Goal: Transaction & Acquisition: Obtain resource

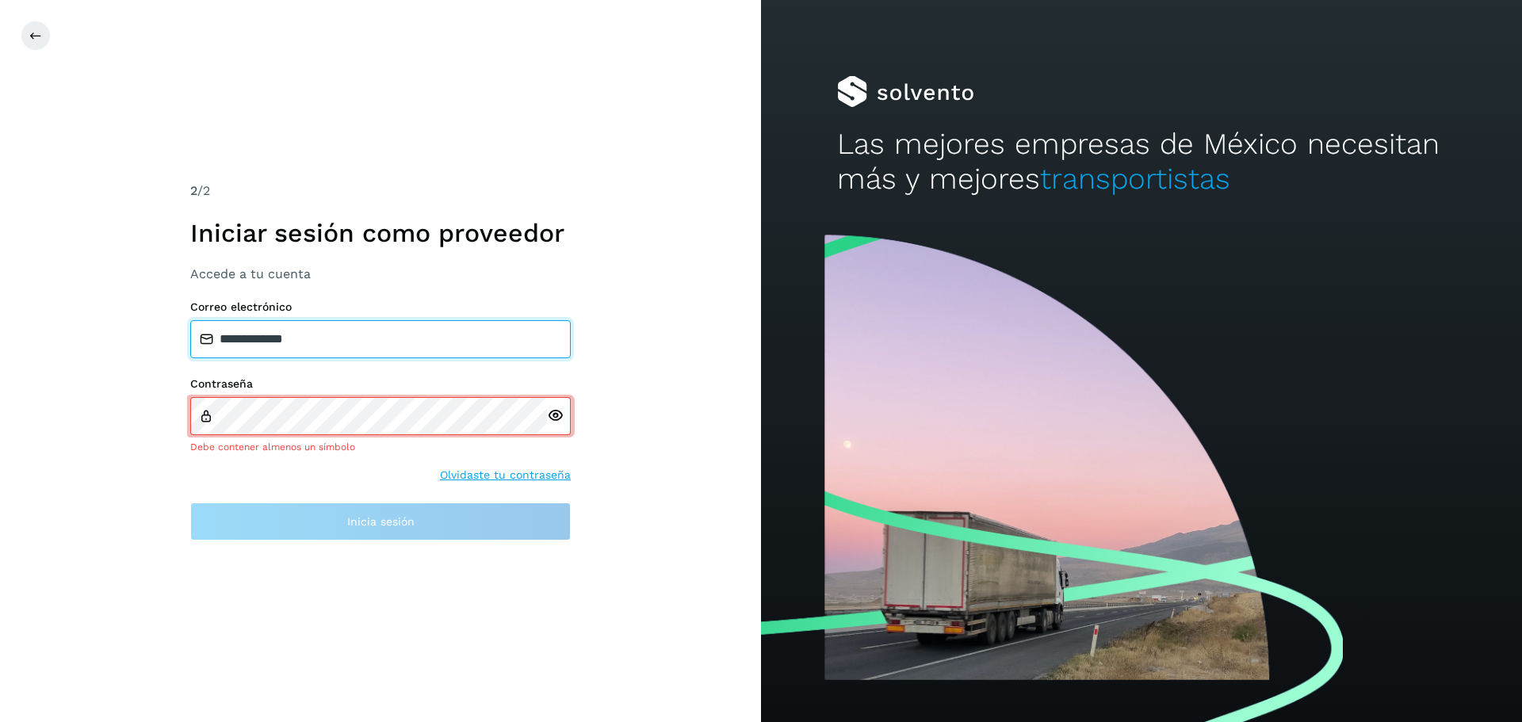
click at [332, 354] on input "**********" at bounding box center [380, 339] width 381 height 38
click at [350, 345] on input "**********" at bounding box center [380, 339] width 381 height 38
type input "*"
type input "**********"
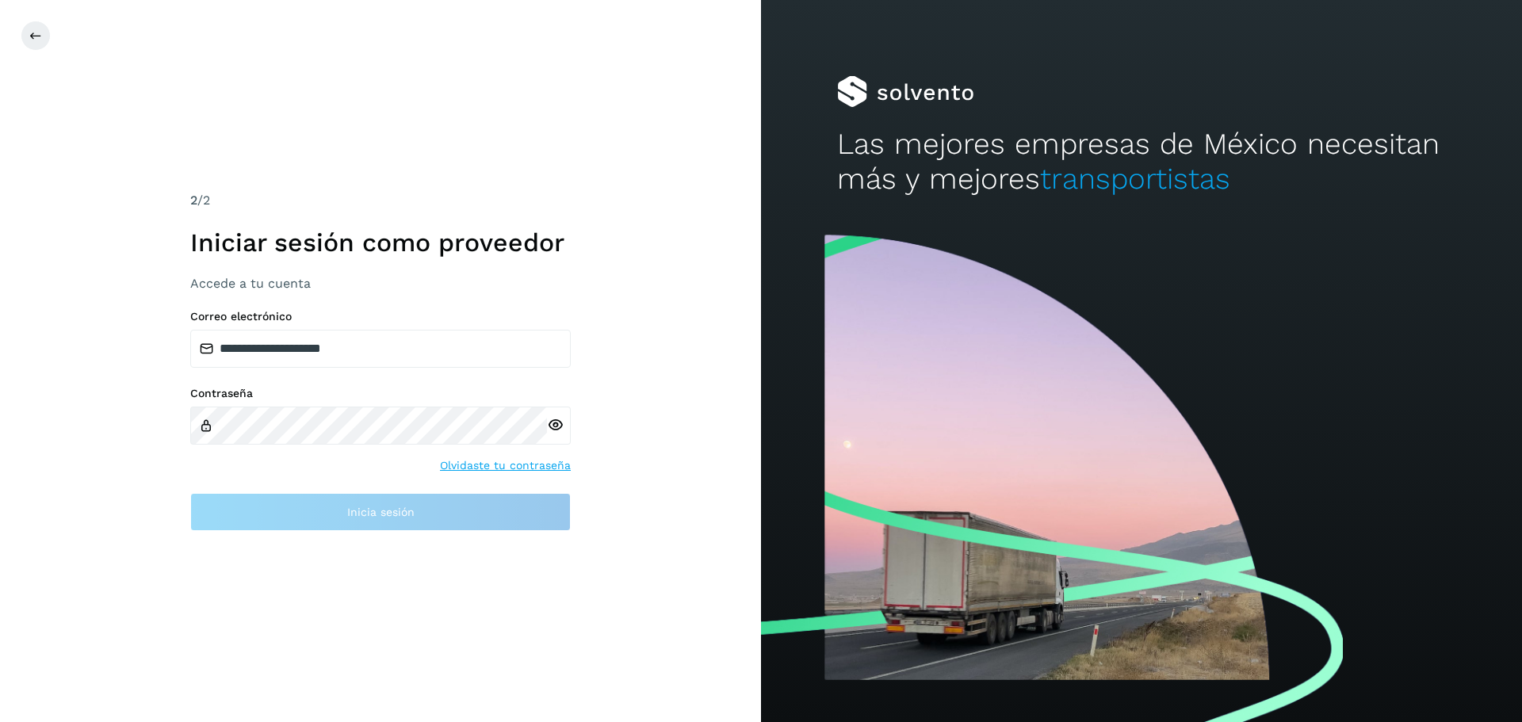
click at [560, 429] on div at bounding box center [559, 426] width 24 height 38
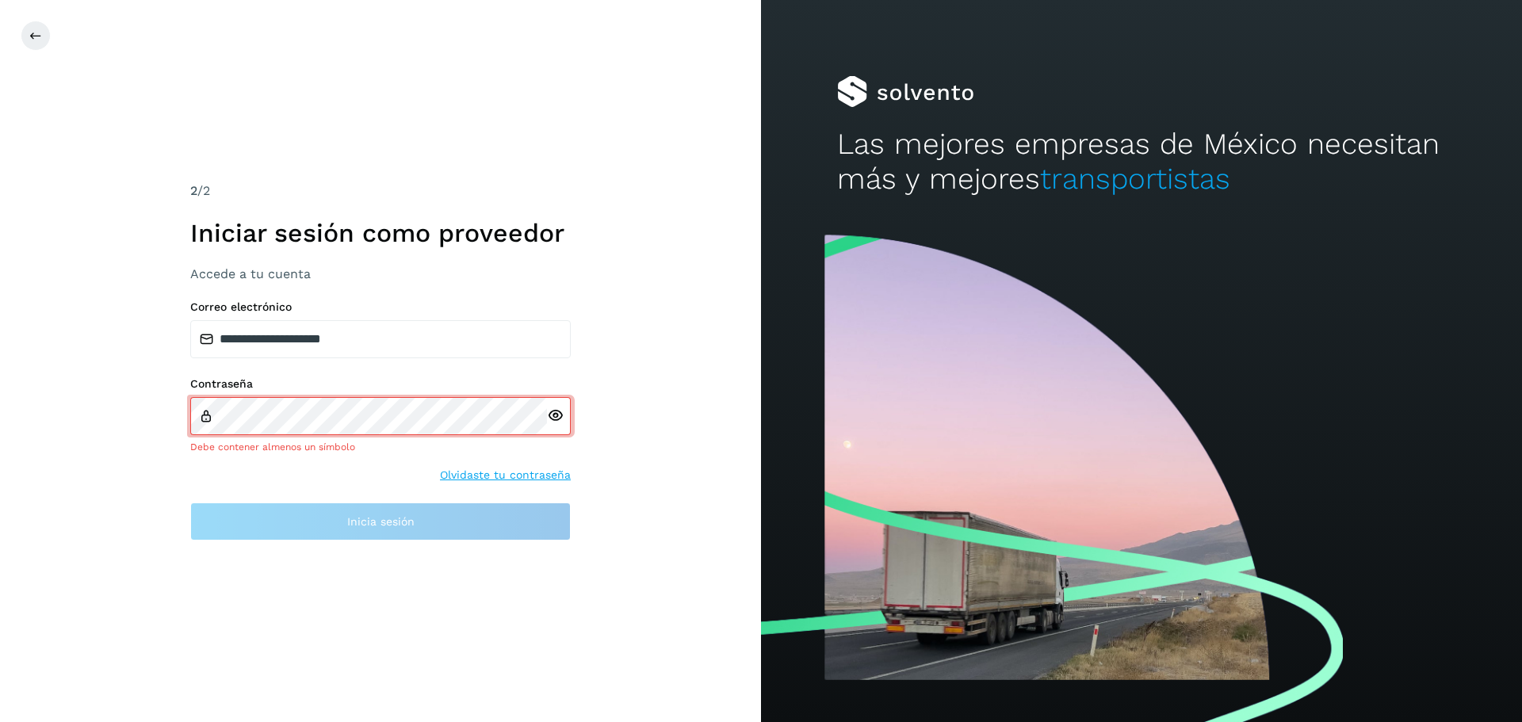
click at [556, 419] on icon at bounding box center [555, 416] width 17 height 17
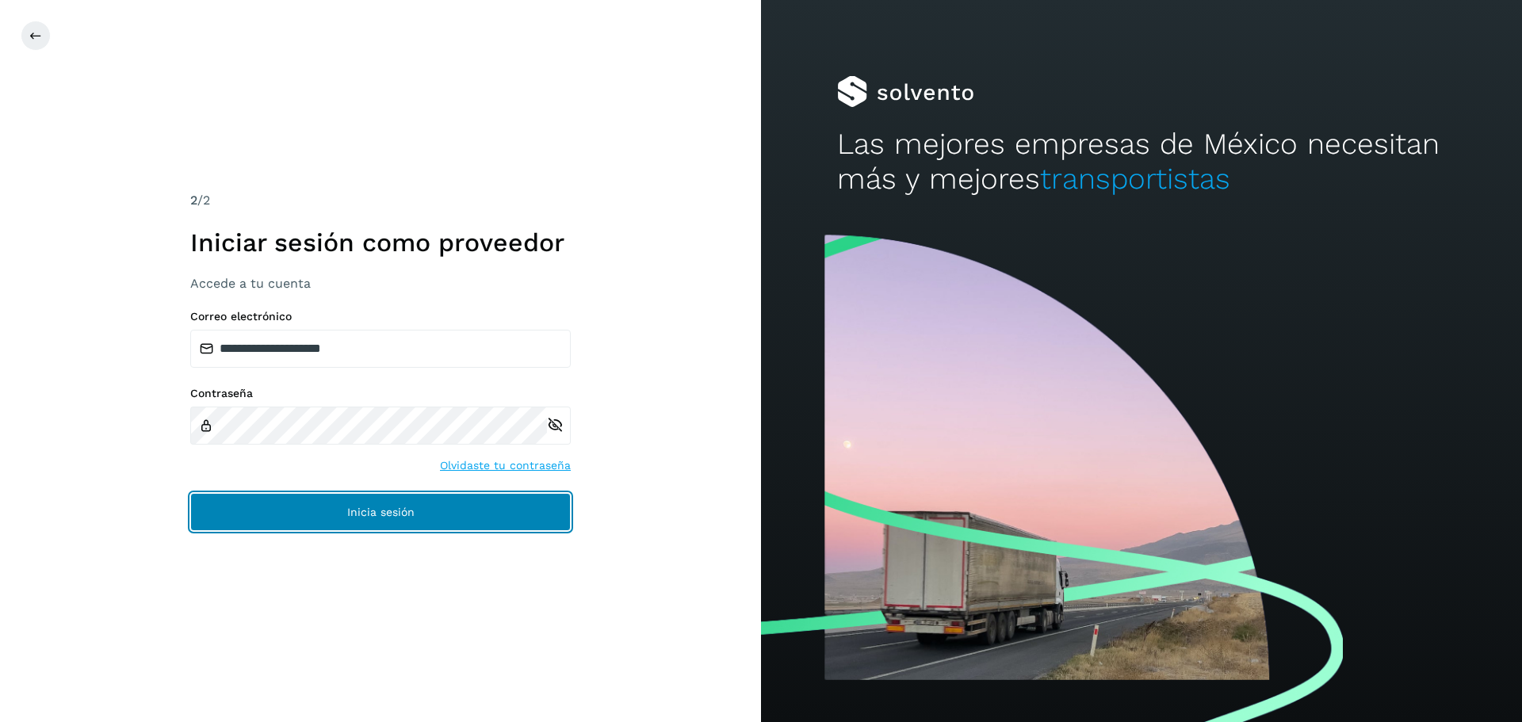
click at [523, 510] on button "Inicia sesión" at bounding box center [380, 512] width 381 height 38
click at [391, 507] on span "Inicia sesión" at bounding box center [380, 512] width 67 height 11
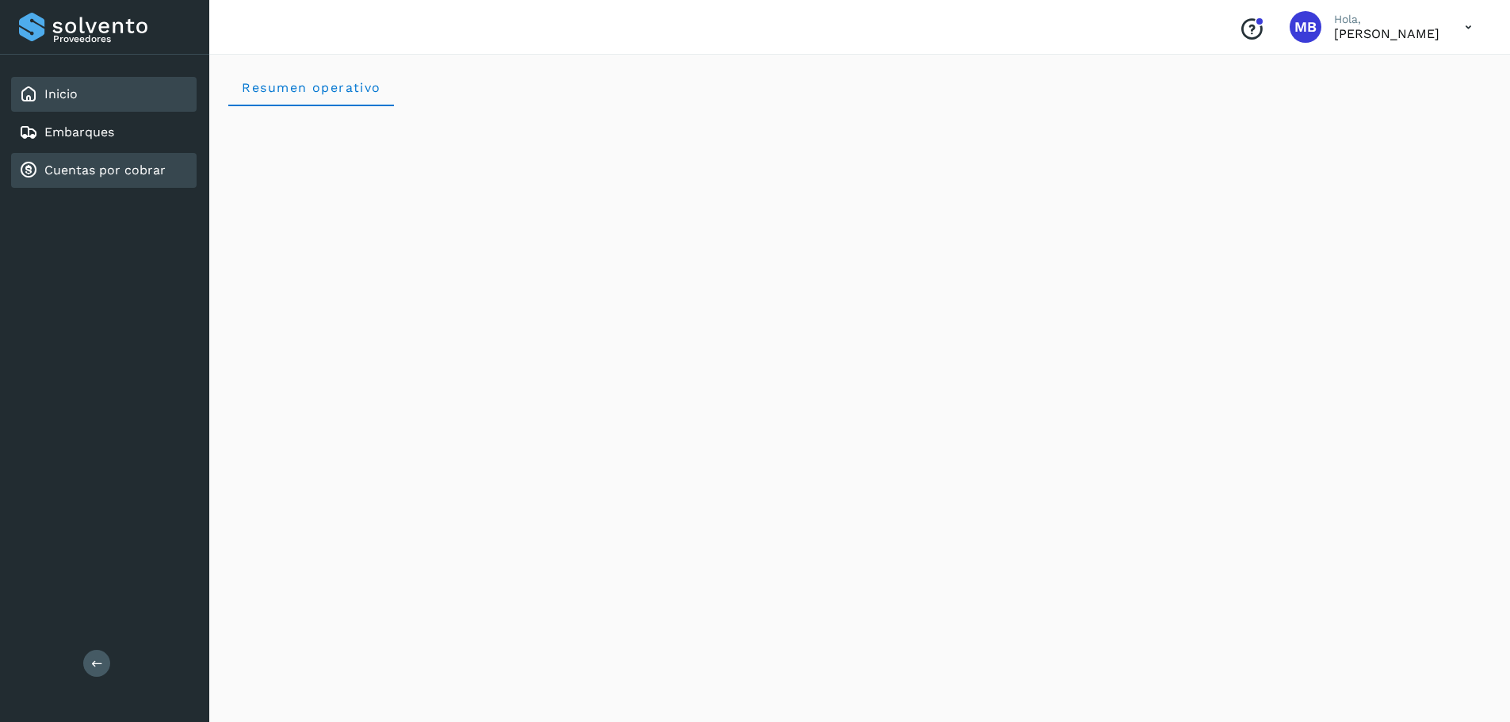
click at [140, 171] on link "Cuentas por cobrar" at bounding box center [104, 170] width 121 height 15
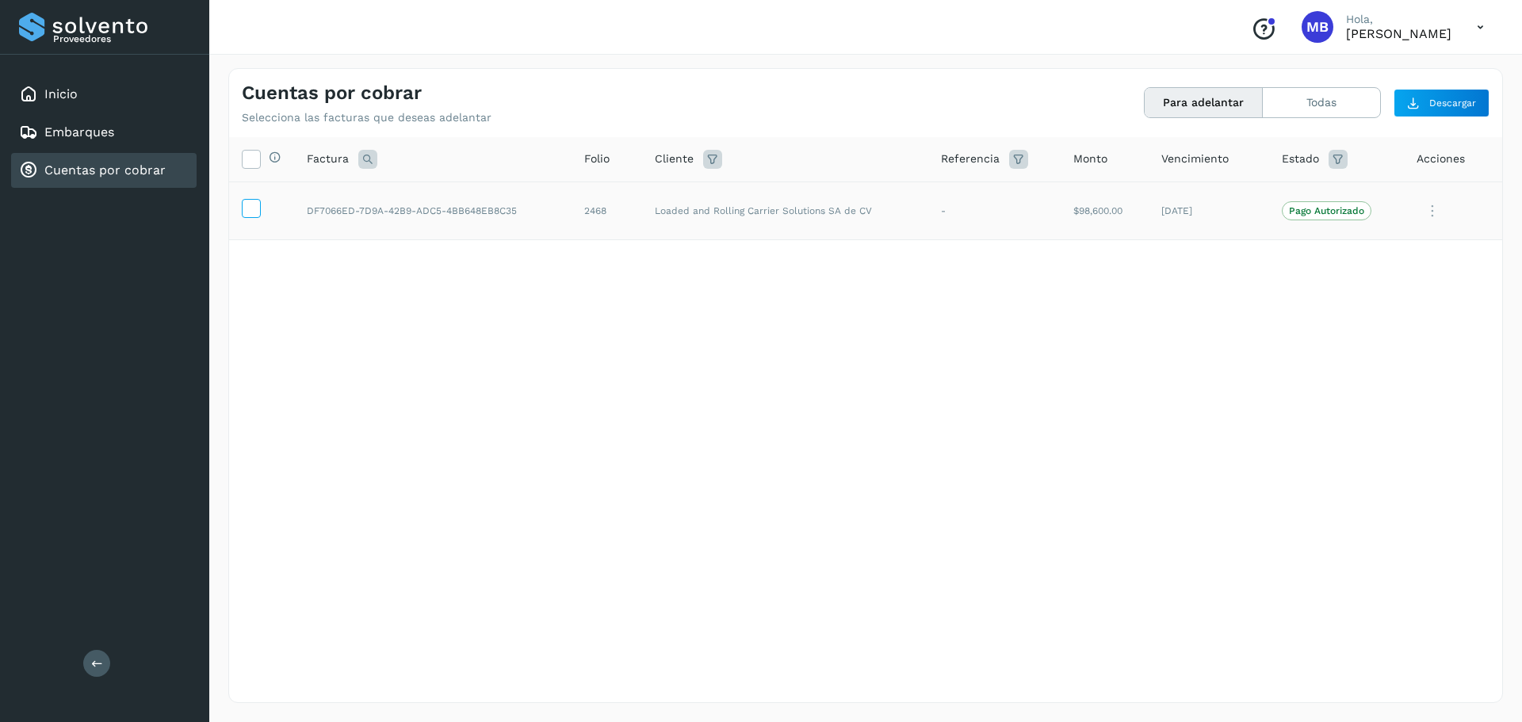
click at [251, 208] on icon at bounding box center [251, 207] width 17 height 17
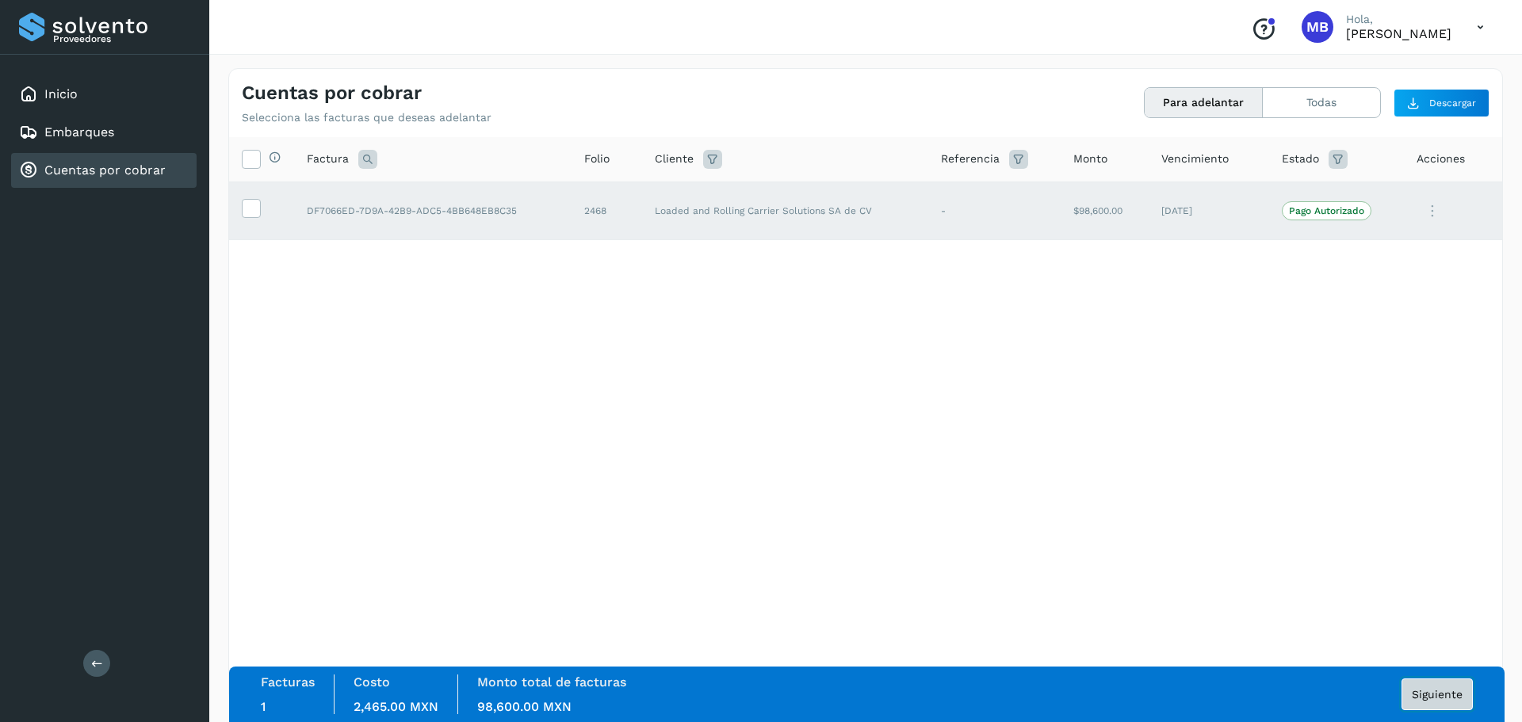
click at [1440, 699] on span "Siguiente" at bounding box center [1437, 694] width 51 height 11
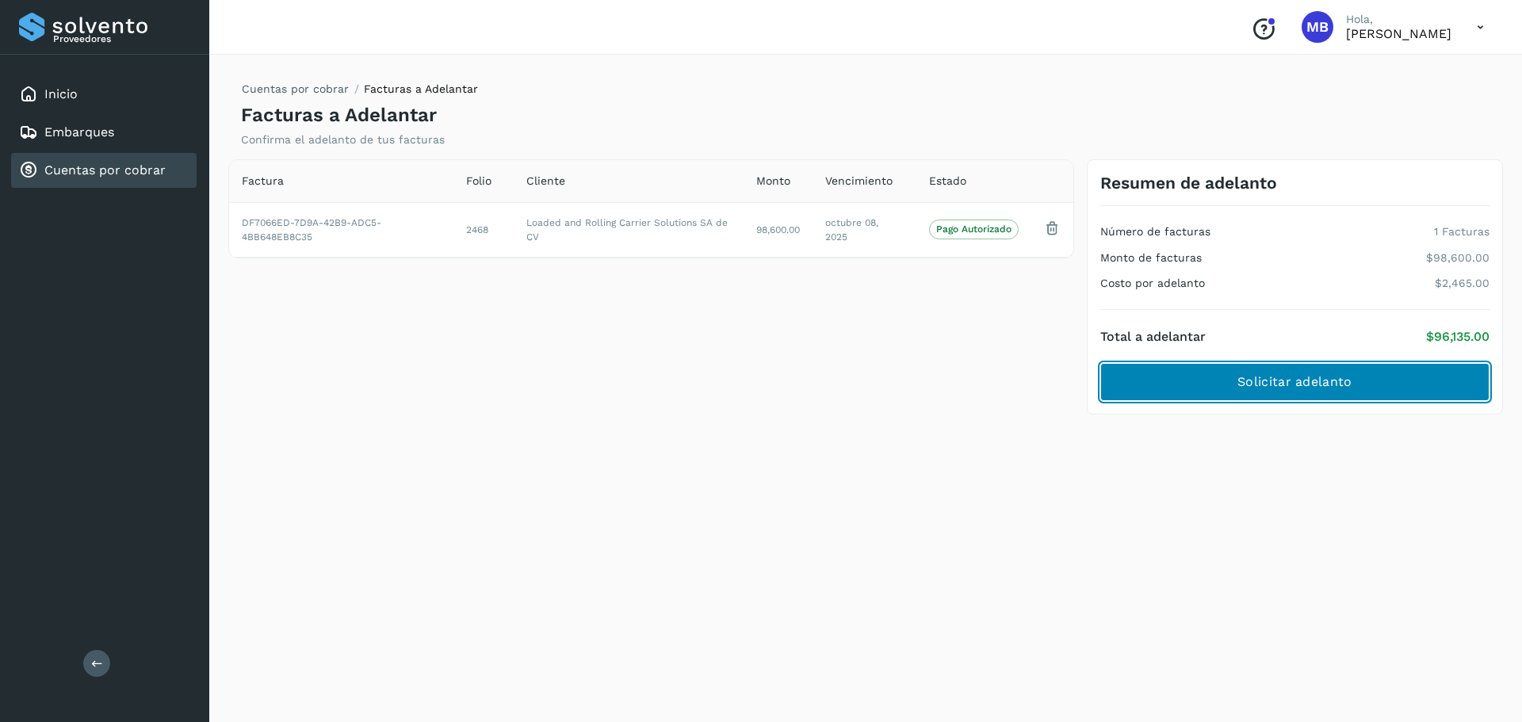
click at [1269, 385] on span "Solicitar adelanto" at bounding box center [1295, 381] width 114 height 17
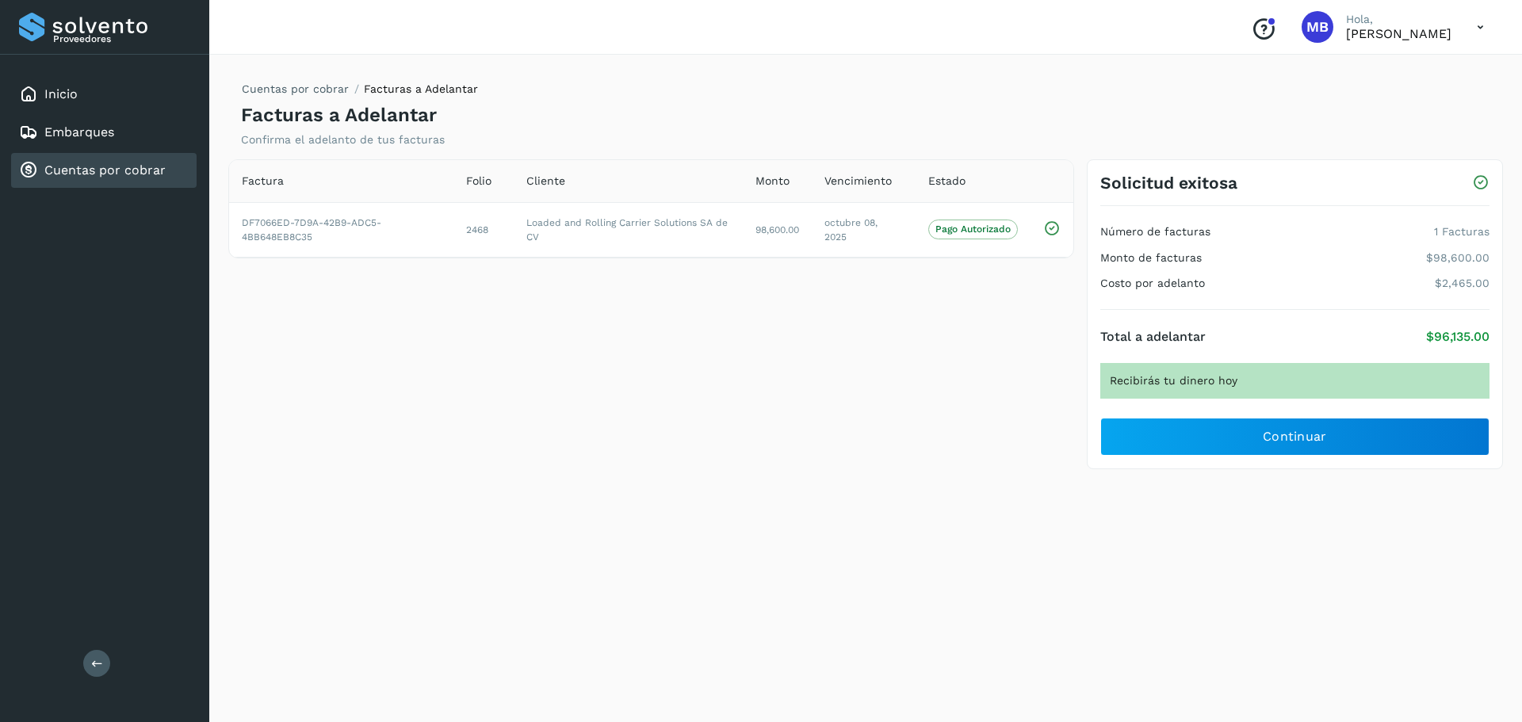
click at [1479, 182] on icon at bounding box center [1480, 182] width 17 height 17
drag, startPoint x: 1019, startPoint y: 600, endPoint x: 1031, endPoint y: 601, distance: 11.9
click at [1028, 601] on div "Cuentas por cobrar Facturas a Adelantar Facturas a Adelantar Confirma el adelan…" at bounding box center [865, 385] width 1275 height 635
click at [1052, 227] on icon at bounding box center [1051, 228] width 17 height 17
click at [1029, 316] on div "Factura Folio Cliente Monto Vencimiento Estado DF7066ED-7D9A-42B9-ADC5-4BB648EB…" at bounding box center [651, 314] width 859 height 311
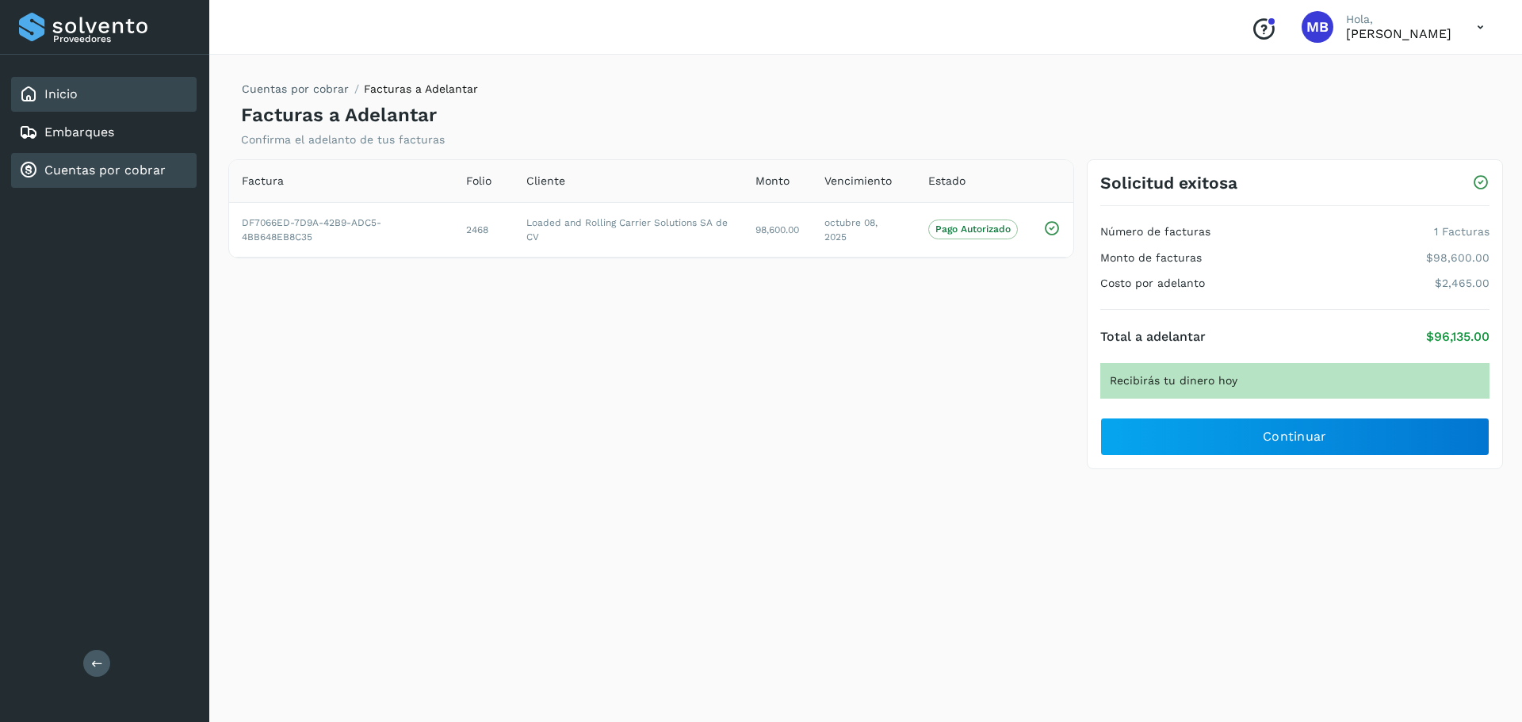
click at [53, 90] on link "Inicio" at bounding box center [60, 93] width 33 height 15
